Goal: Information Seeking & Learning: Compare options

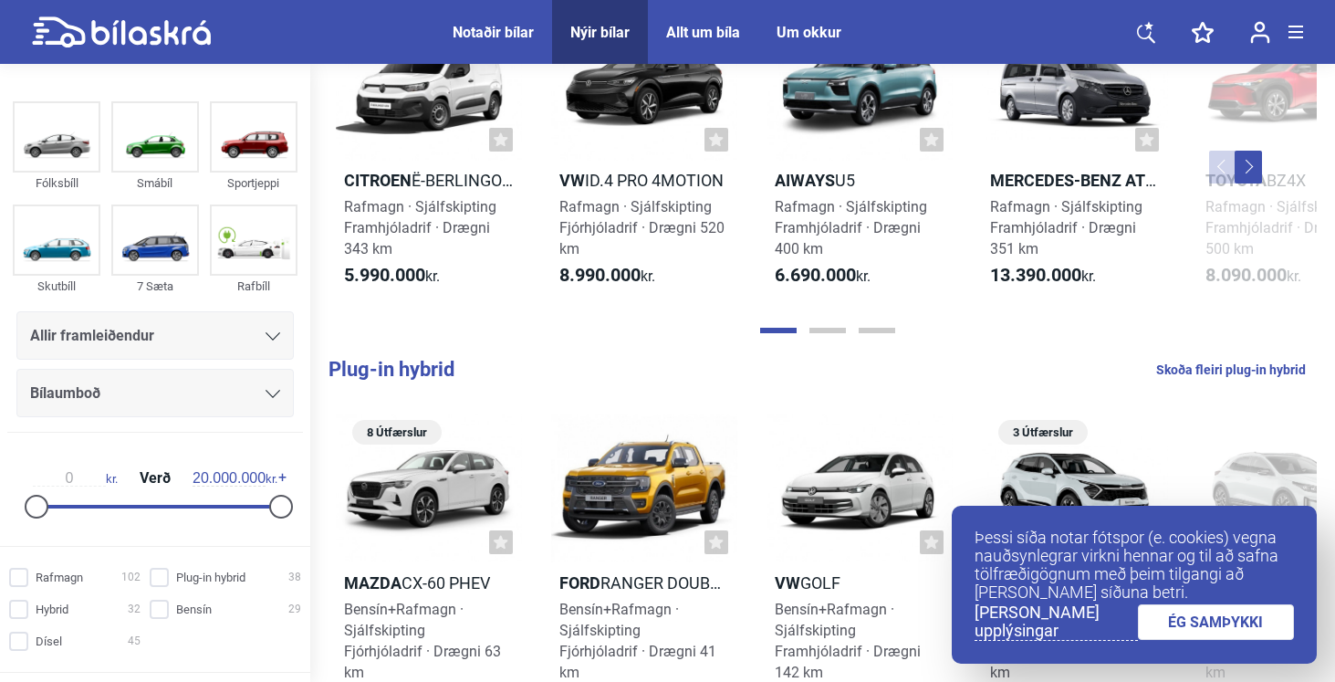
scroll to position [597, 0]
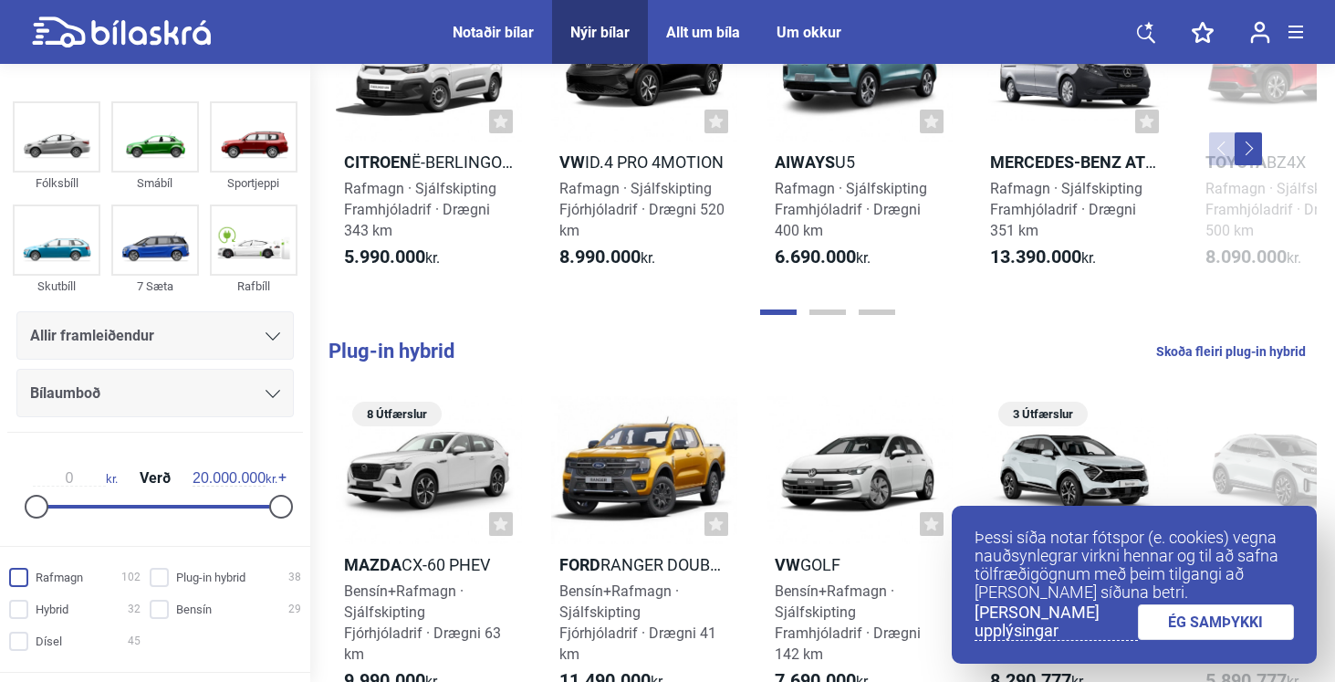
click at [38, 583] on input "Rafmagn 102" at bounding box center [77, 577] width 131 height 19
checkbox input "true"
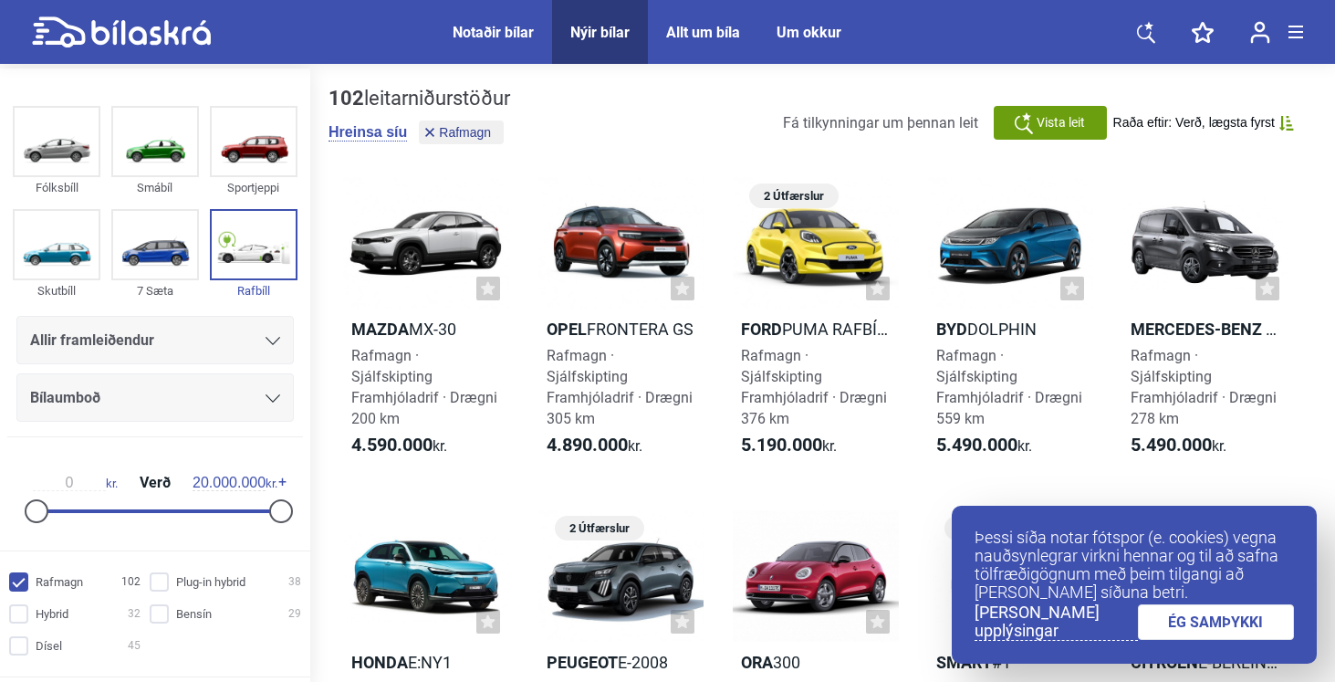
click at [1256, 628] on link "ÉG SAMÞYKKI" at bounding box center [1216, 622] width 157 height 36
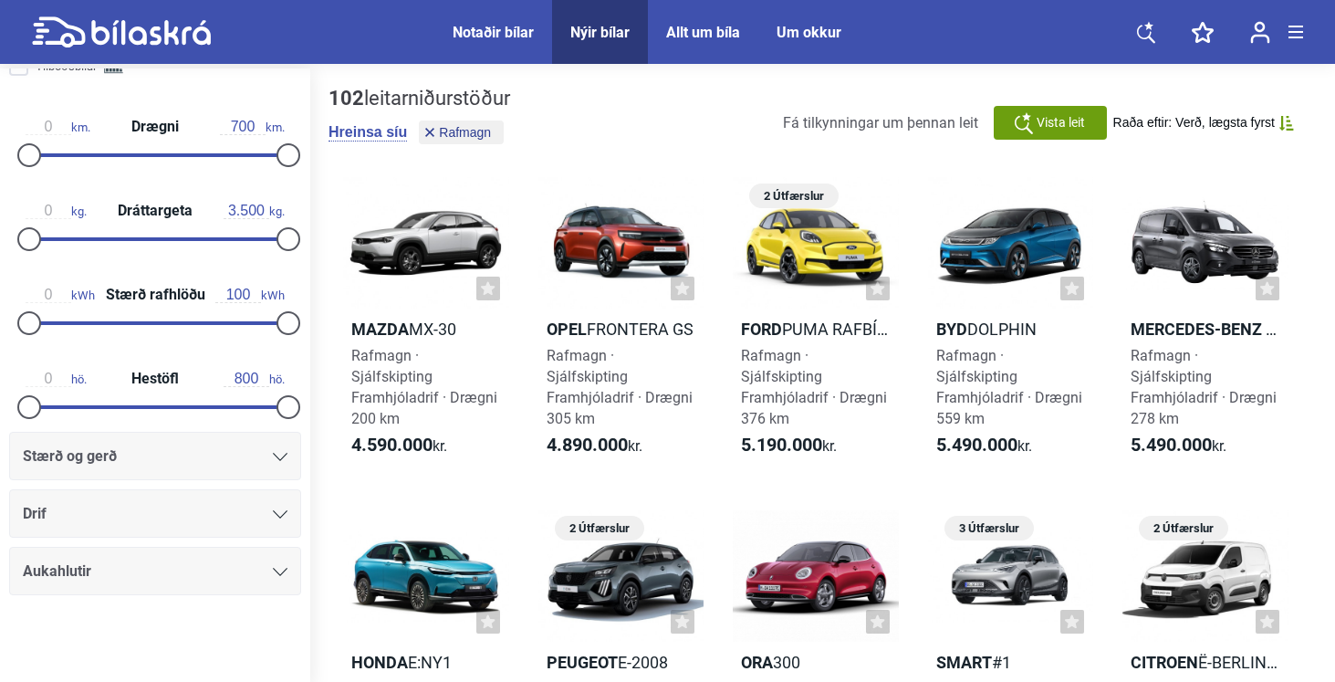
click at [270, 466] on div "Stærð og gerð" at bounding box center [155, 456] width 265 height 26
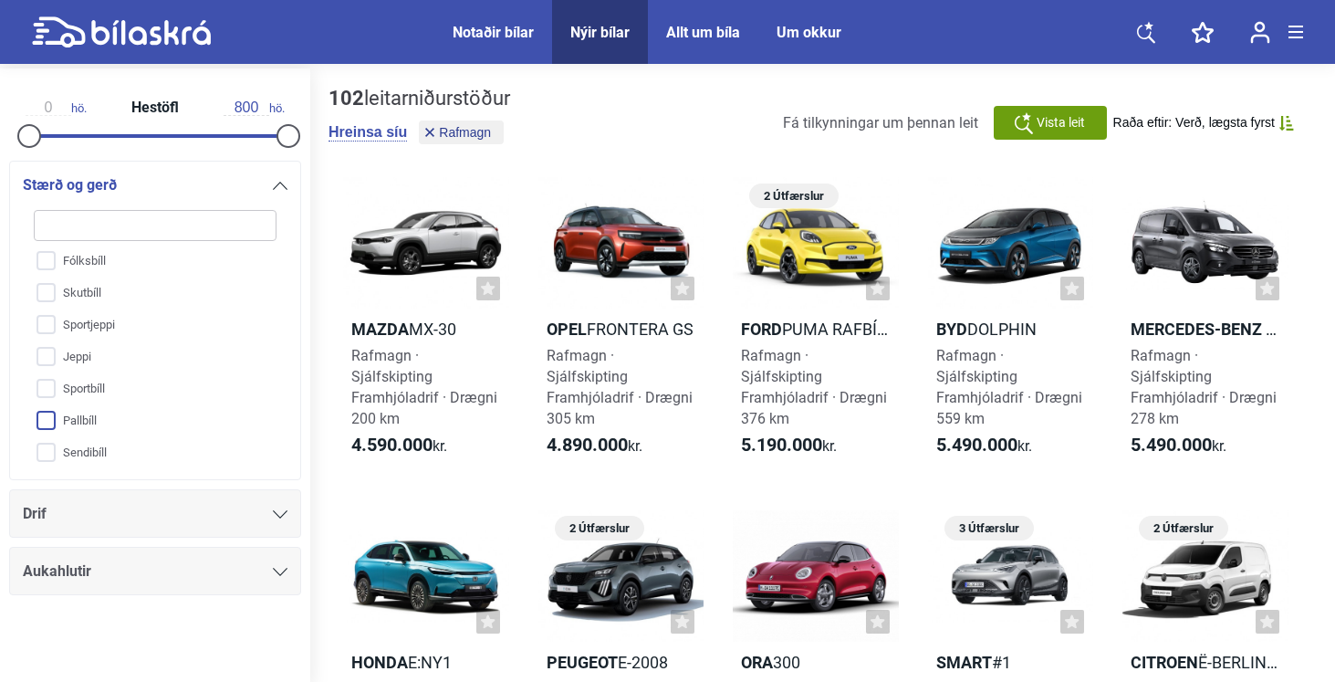
scroll to position [89, 0]
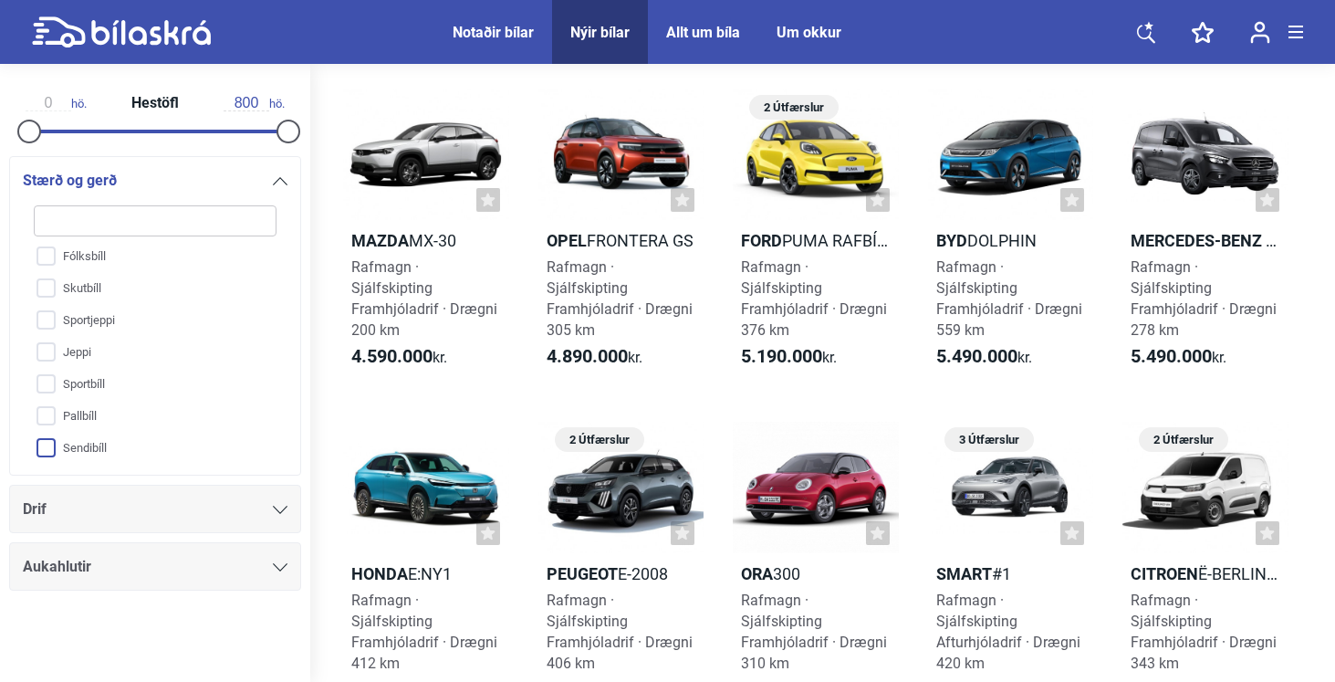
click at [55, 439] on input "Sendibíll" at bounding box center [143, 449] width 245 height 32
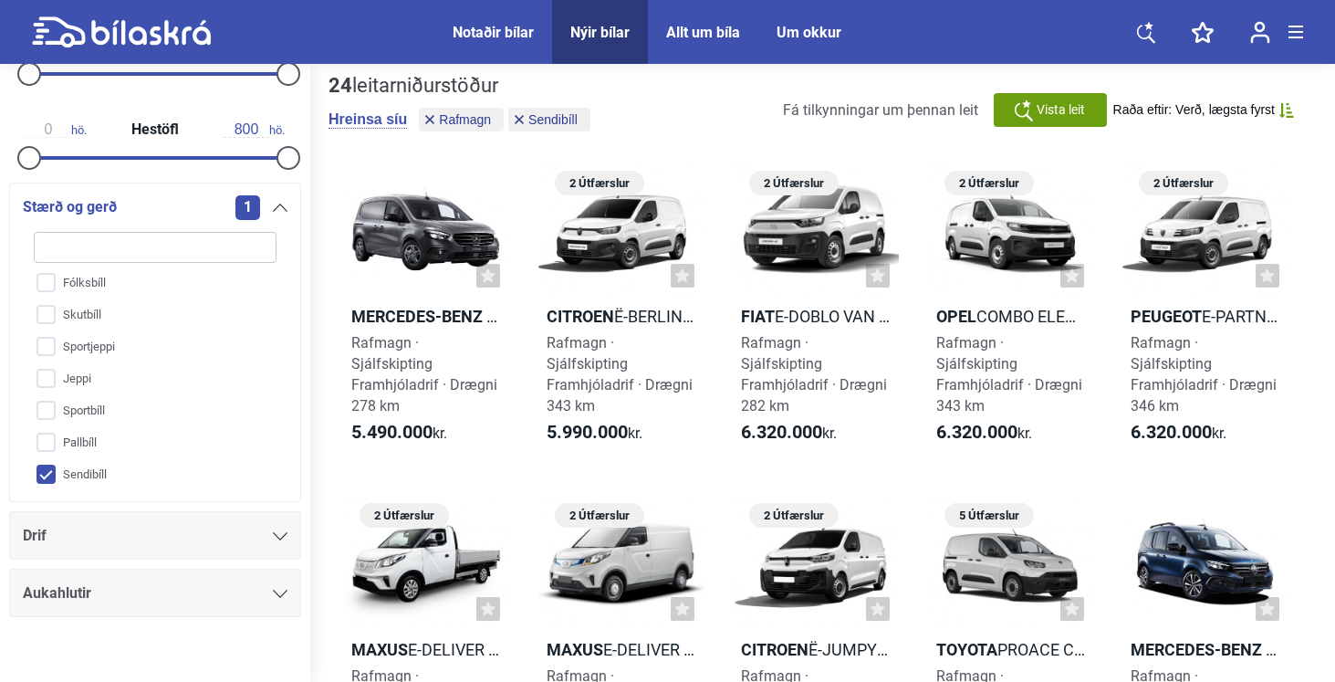
scroll to position [974, 0]
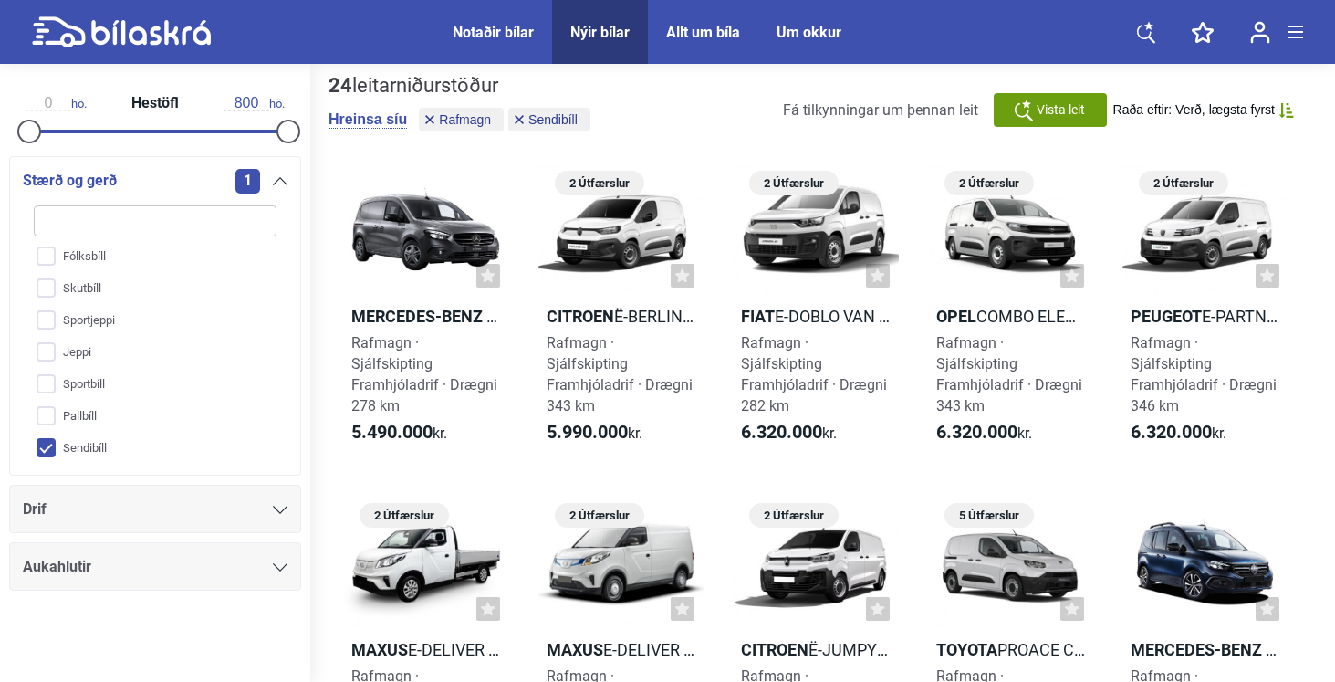
click at [48, 451] on input "Sendibíll" at bounding box center [143, 449] width 245 height 32
checkbox input "false"
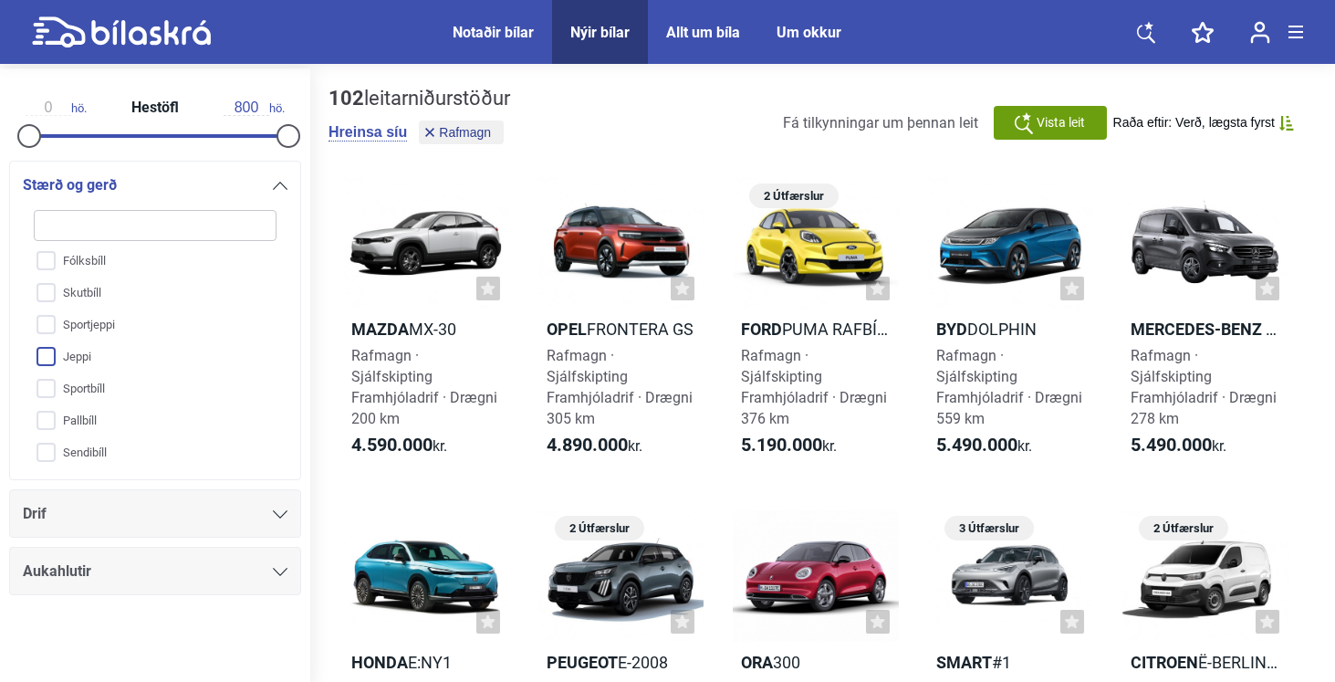
click at [46, 359] on input "Jeppi" at bounding box center [143, 357] width 245 height 32
checkbox input "true"
